Goal: Task Accomplishment & Management: Use online tool/utility

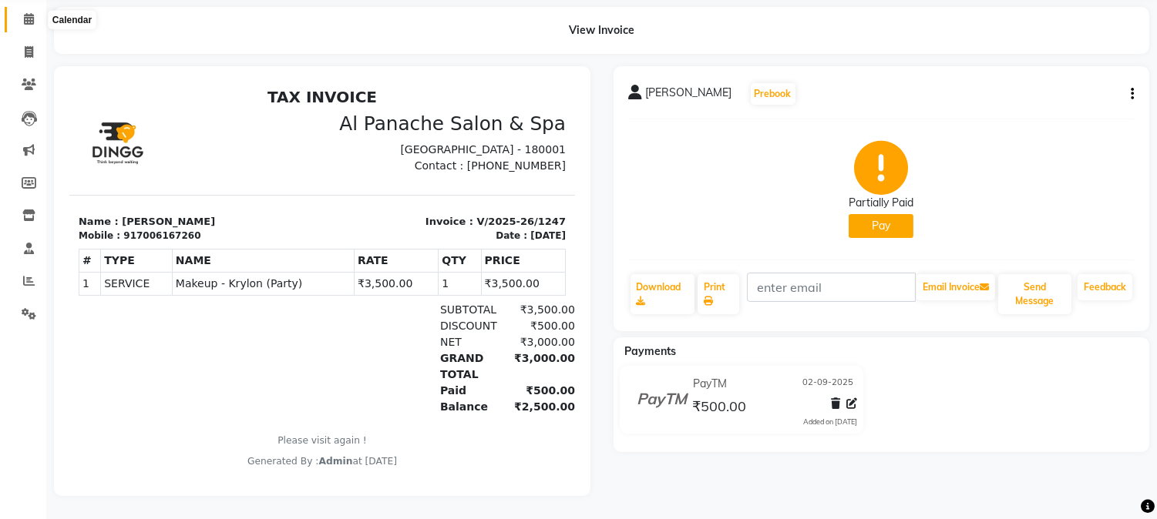
click at [29, 13] on icon at bounding box center [29, 19] width 10 height 12
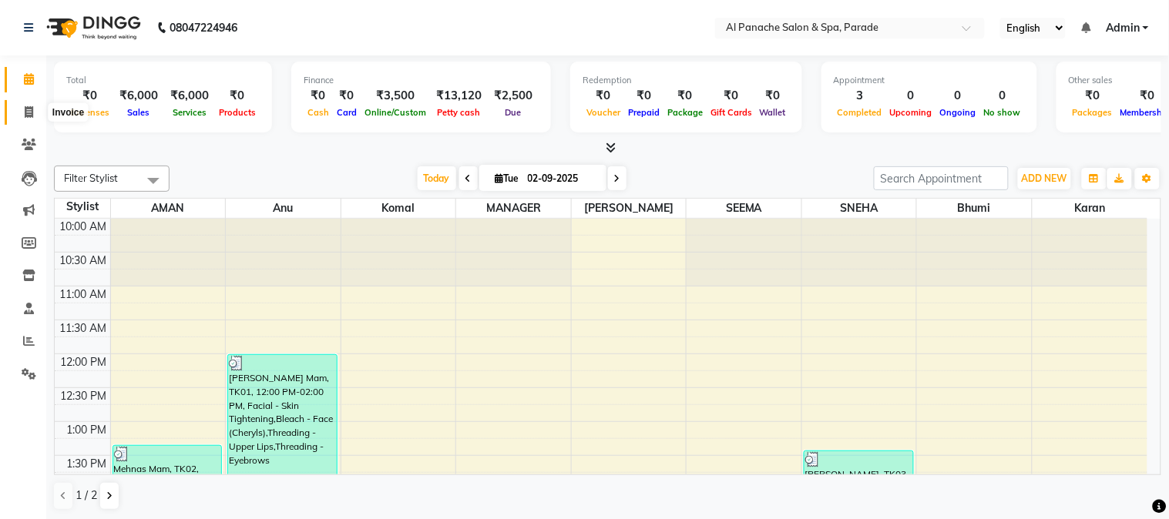
click at [25, 109] on icon at bounding box center [29, 112] width 8 height 12
select select "service"
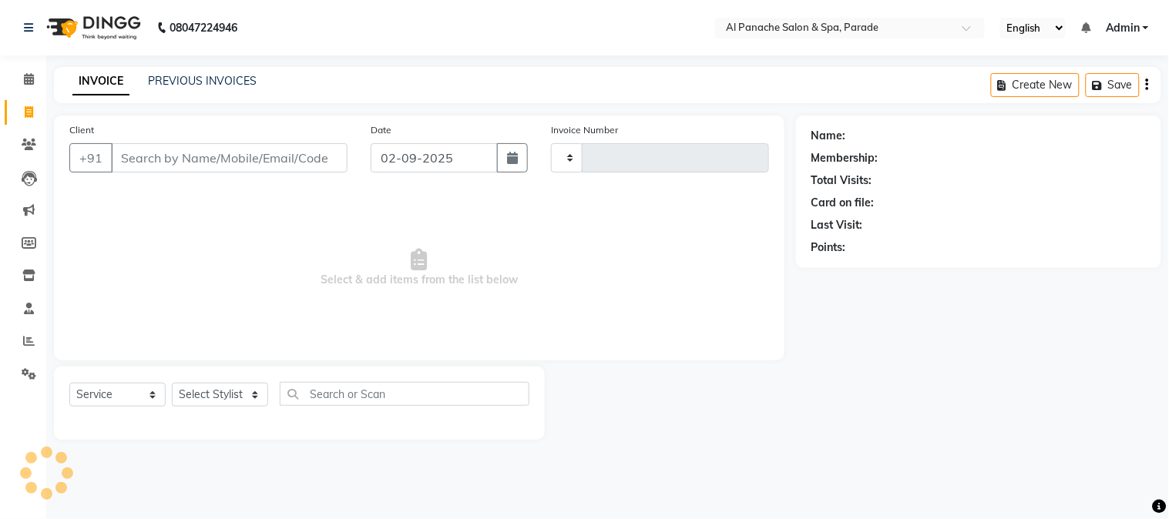
type input "1248"
select select "463"
click at [35, 79] on span at bounding box center [28, 80] width 27 height 18
